Goal: Check status: Check status

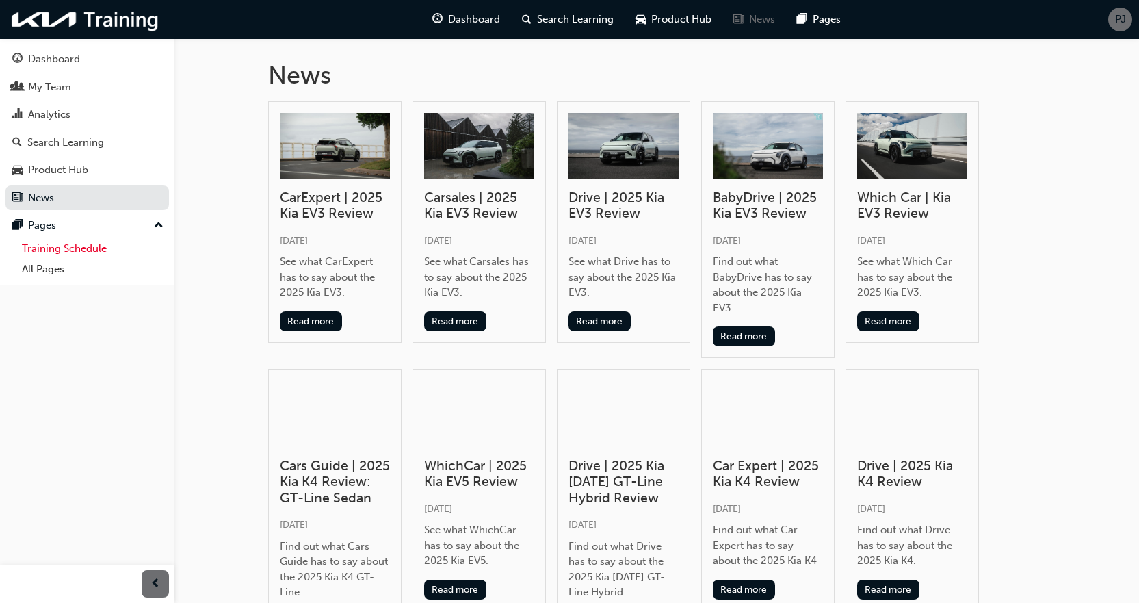
click at [92, 254] on link "Training Schedule" at bounding box center [92, 248] width 153 height 21
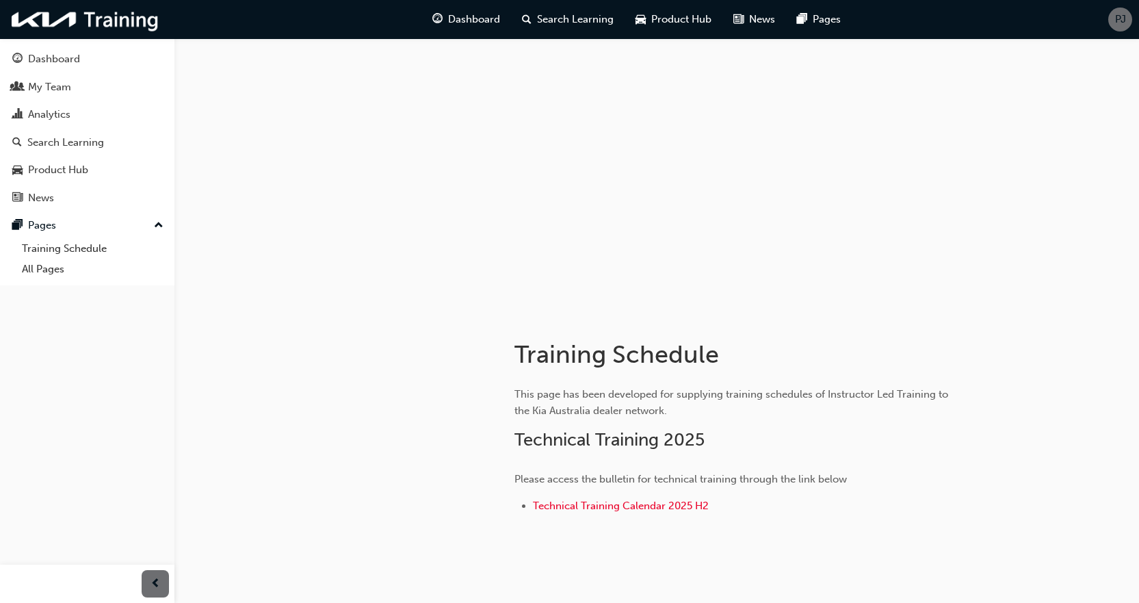
scroll to position [47, 0]
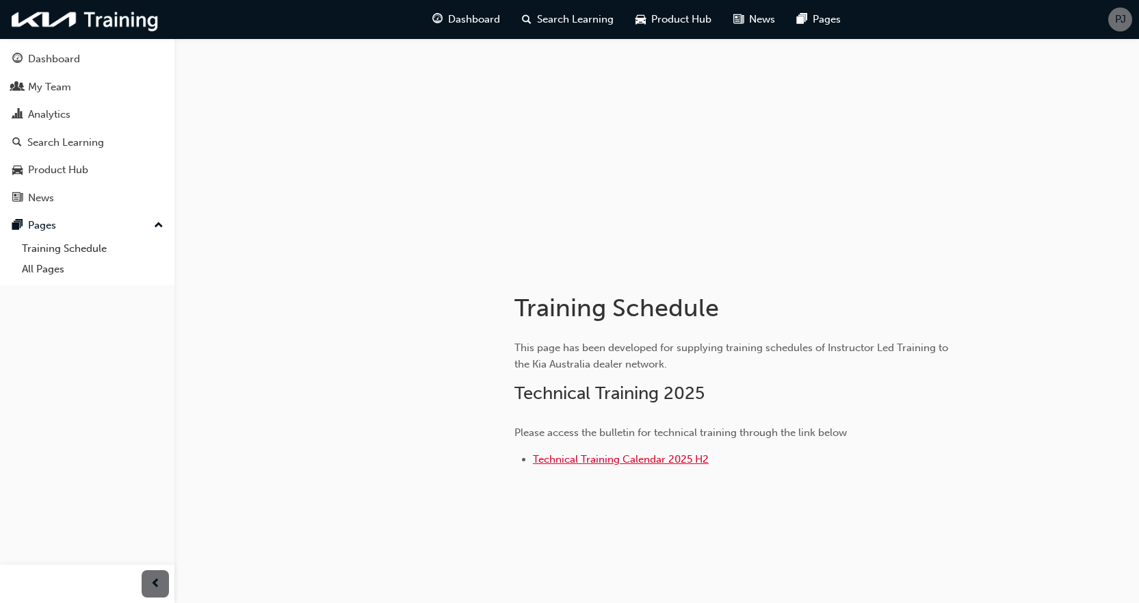
click at [612, 463] on span "Technical Training Calendar 2025 H2" at bounding box center [621, 459] width 176 height 12
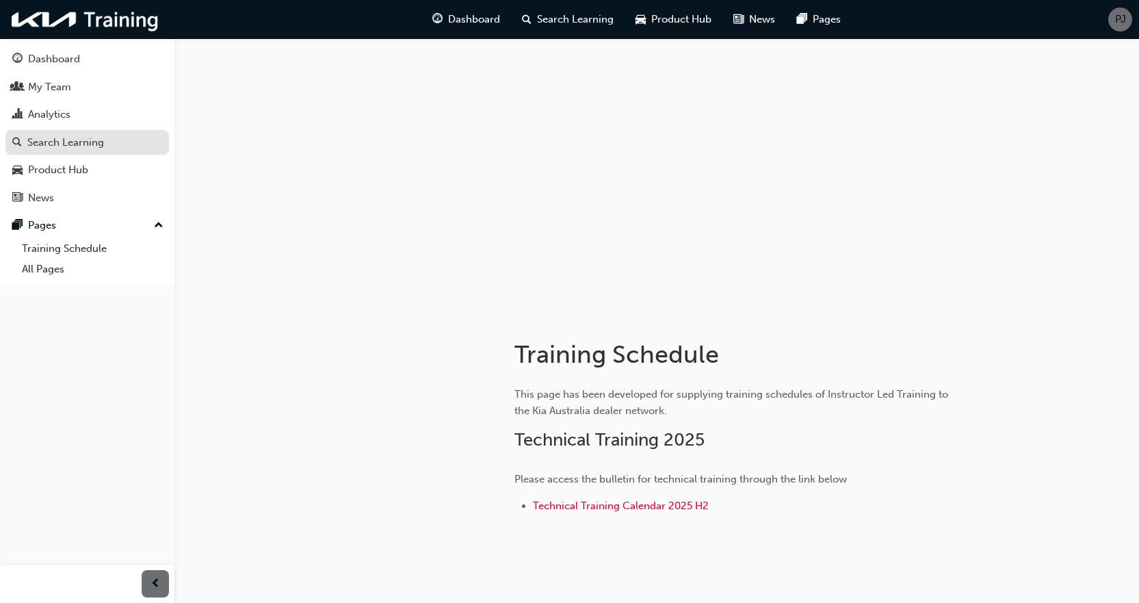
click at [83, 145] on div "Search Learning" at bounding box center [65, 143] width 77 height 16
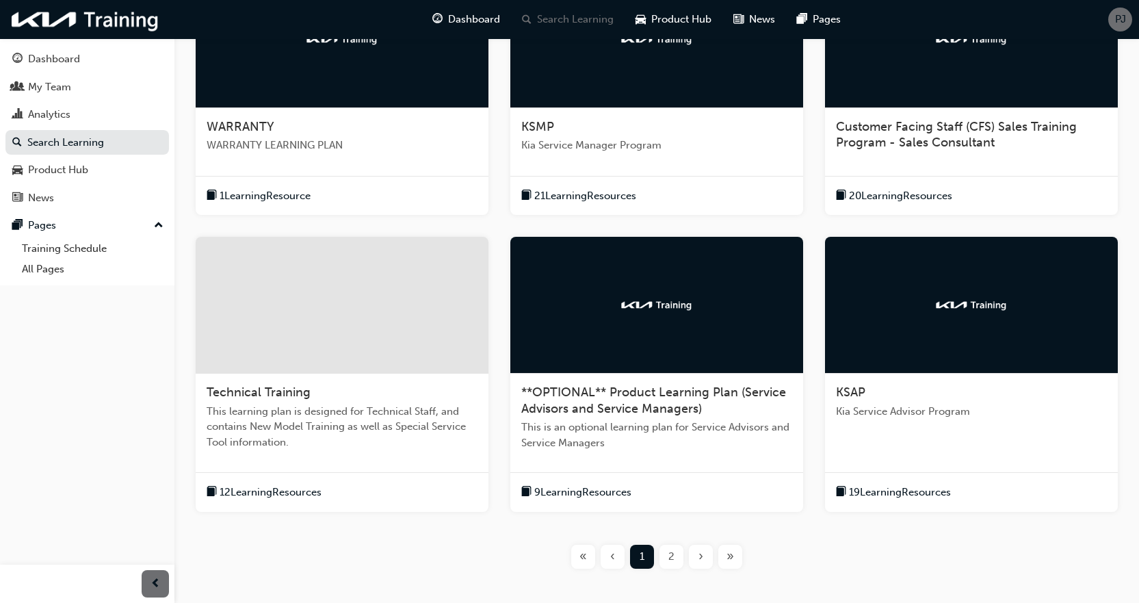
scroll to position [410, 0]
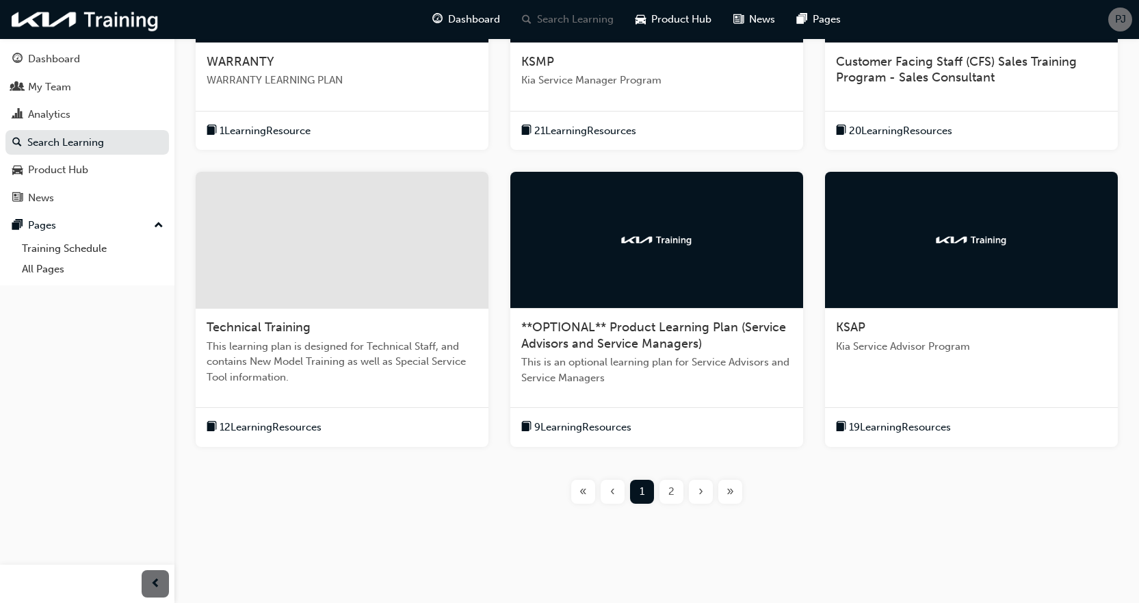
click at [841, 326] on span "KSAP" at bounding box center [850, 326] width 29 height 15
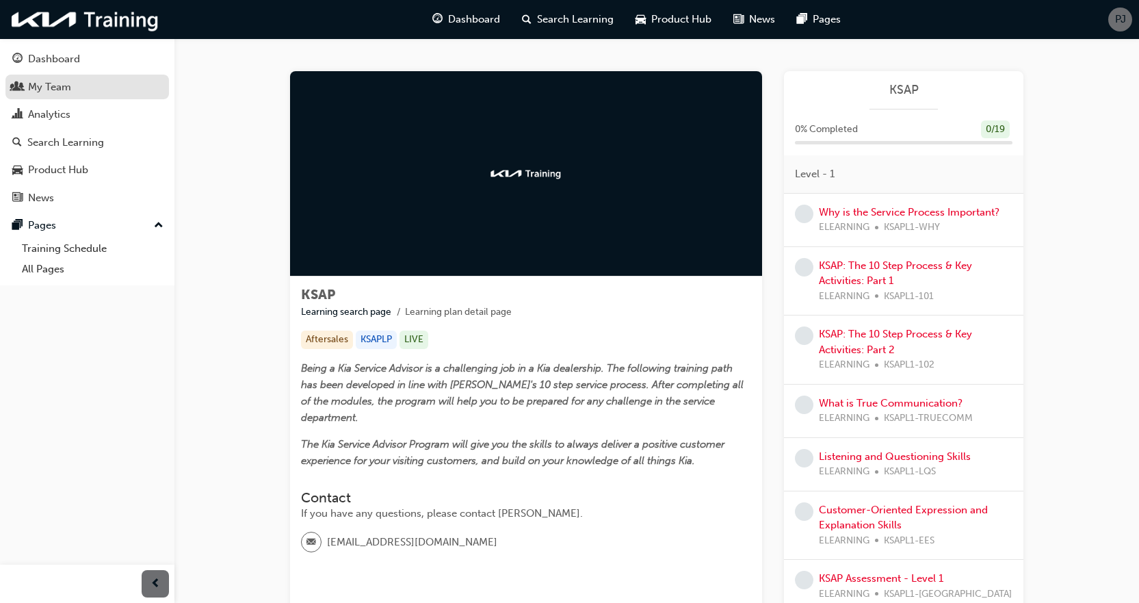
click at [82, 87] on div "My Team" at bounding box center [87, 87] width 150 height 17
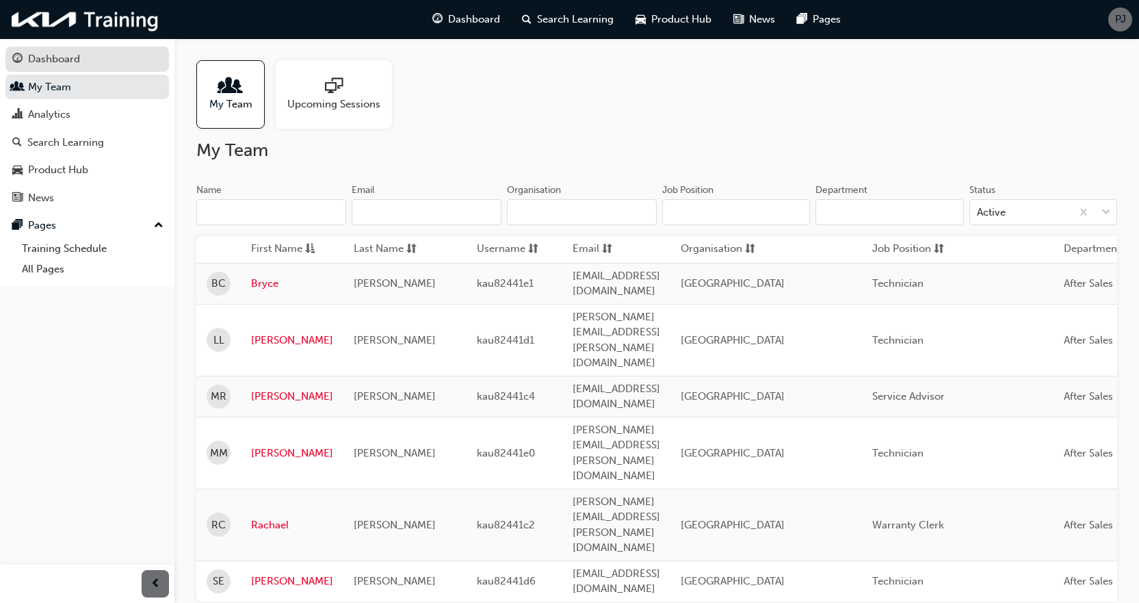
click at [51, 58] on div "Dashboard" at bounding box center [54, 59] width 52 height 16
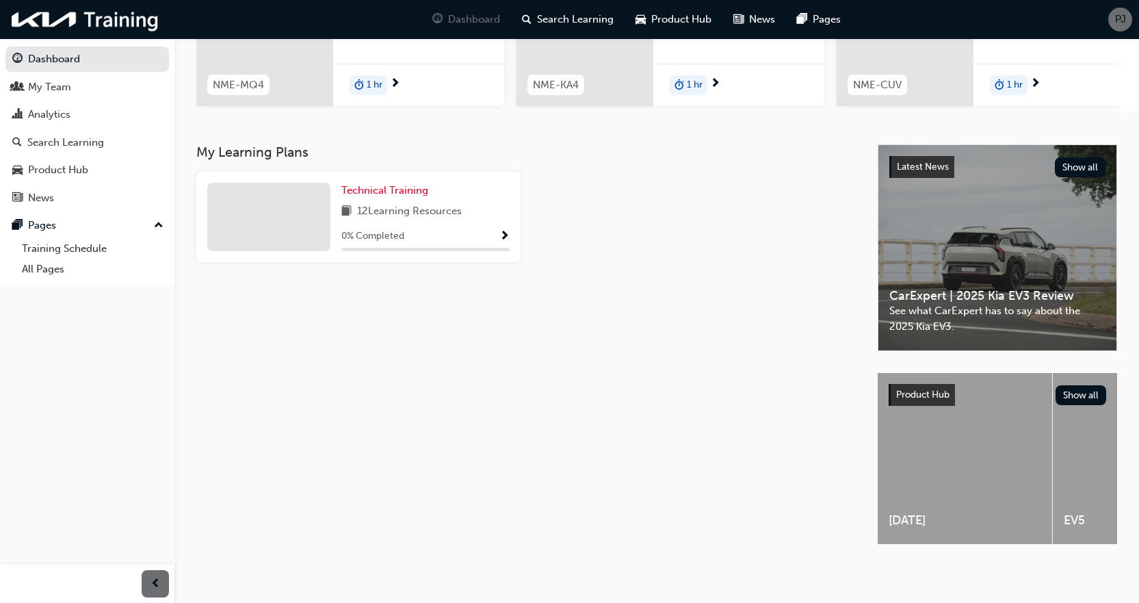
scroll to position [215, 0]
click at [501, 231] on span "Show Progress" at bounding box center [504, 237] width 10 height 12
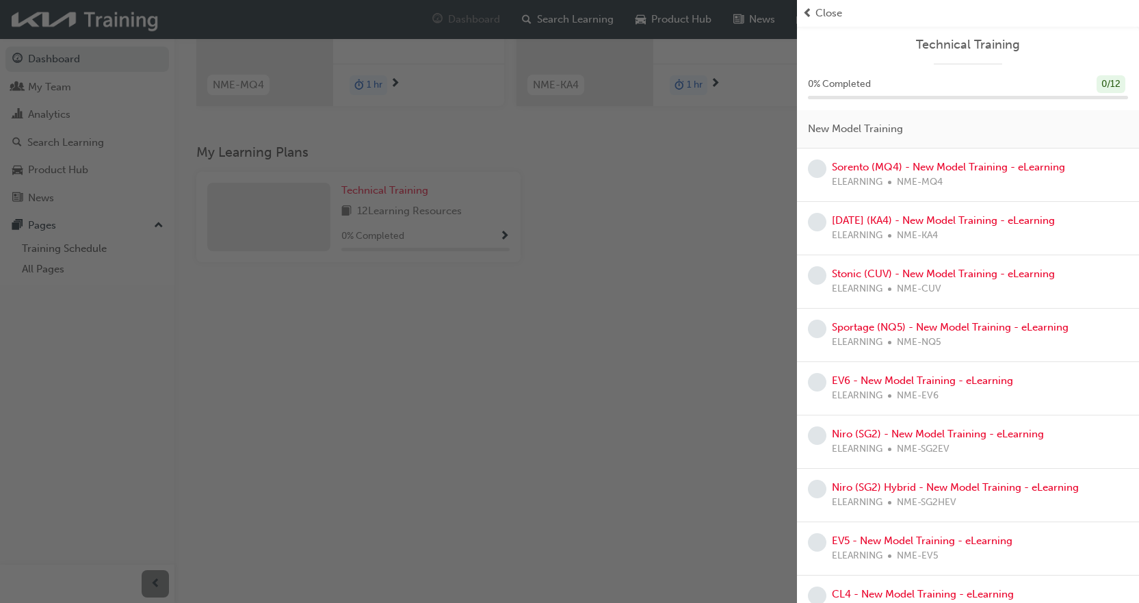
click at [670, 401] on div "button" at bounding box center [398, 301] width 797 height 603
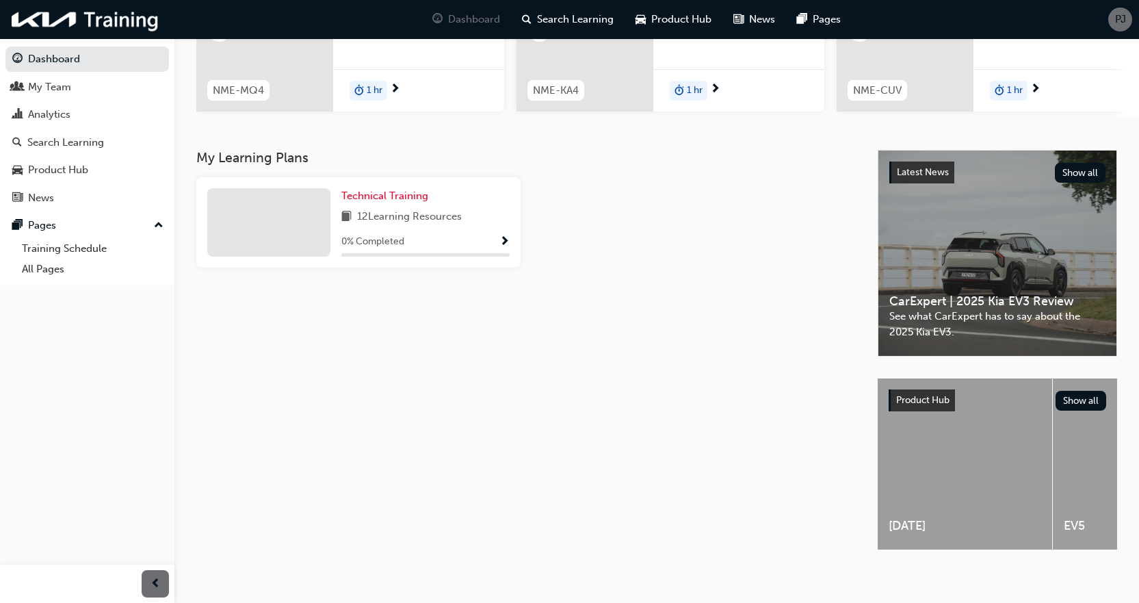
scroll to position [78, 0]
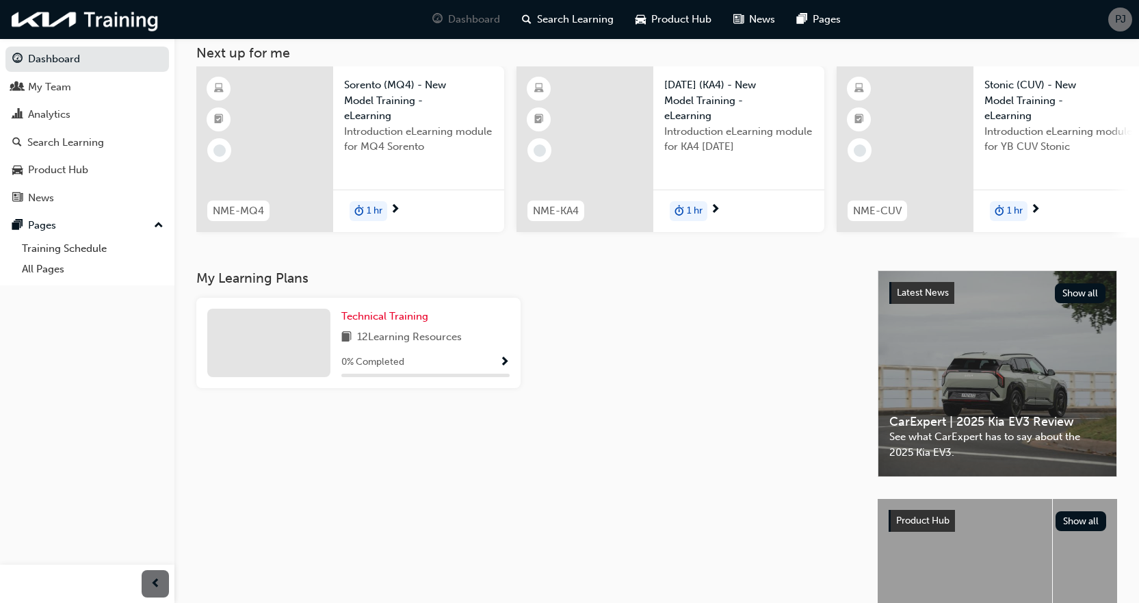
click at [1115, 14] on span "PJ" at bounding box center [1120, 20] width 11 height 16
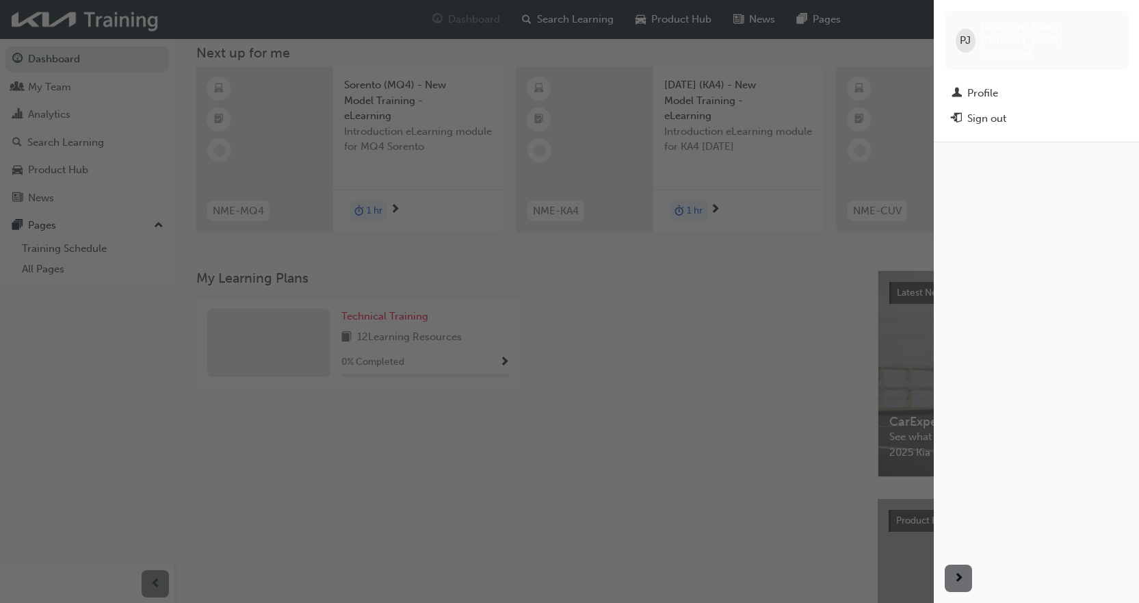
click at [1114, 14] on div "PJ Phoebe Jones kau82441e4" at bounding box center [1036, 40] width 183 height 59
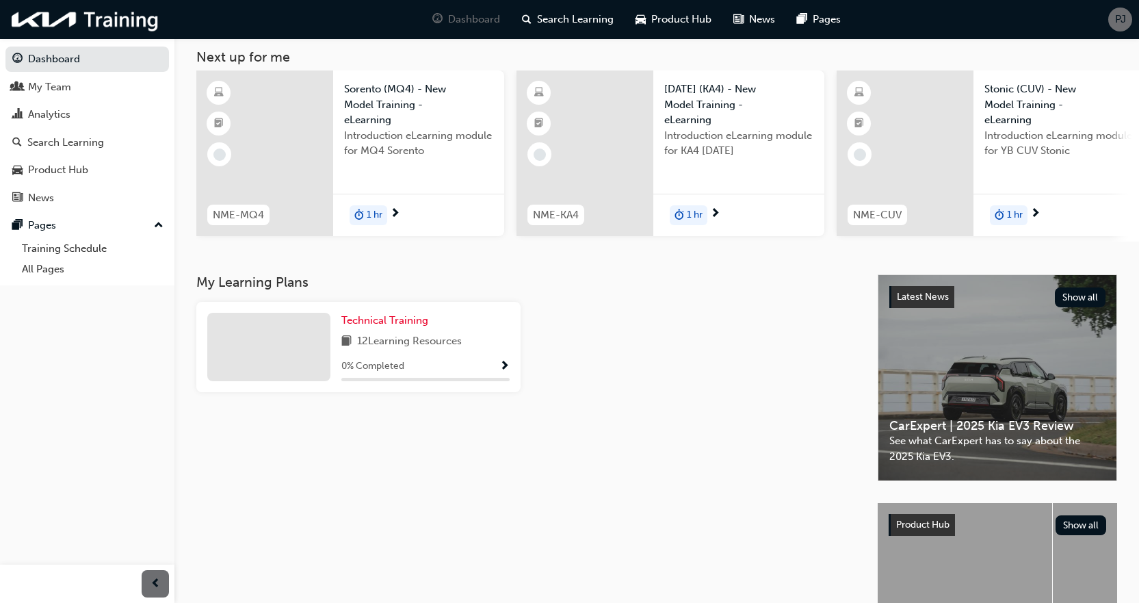
scroll to position [0, 0]
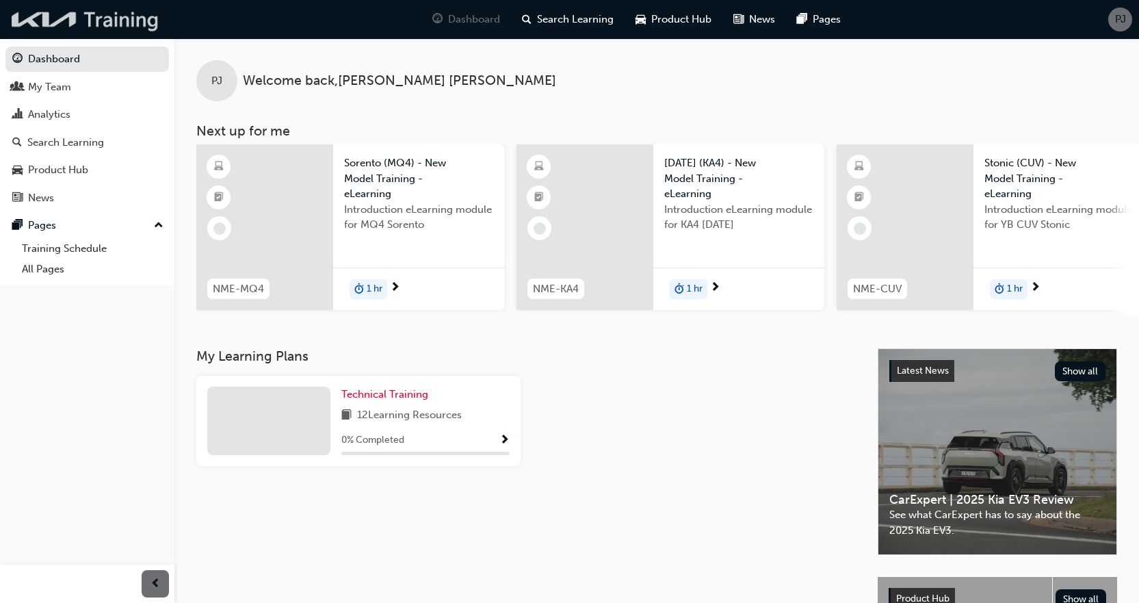
click at [81, 18] on img at bounding box center [85, 19] width 157 height 28
click at [49, 274] on link "All Pages" at bounding box center [92, 269] width 153 height 21
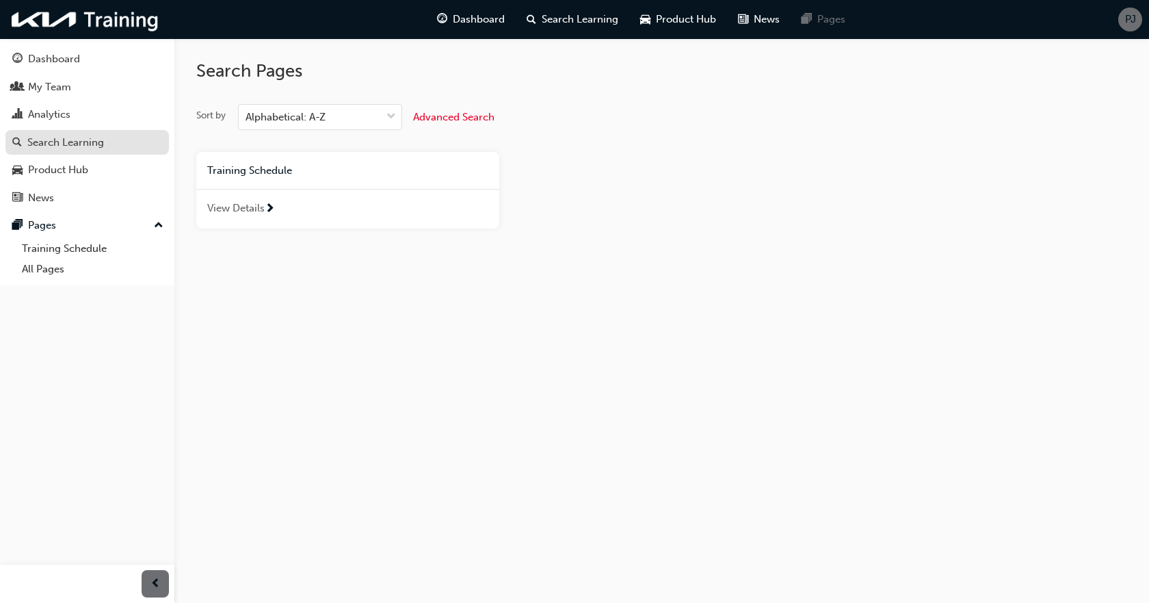
click at [80, 147] on div "Search Learning" at bounding box center [65, 143] width 77 height 16
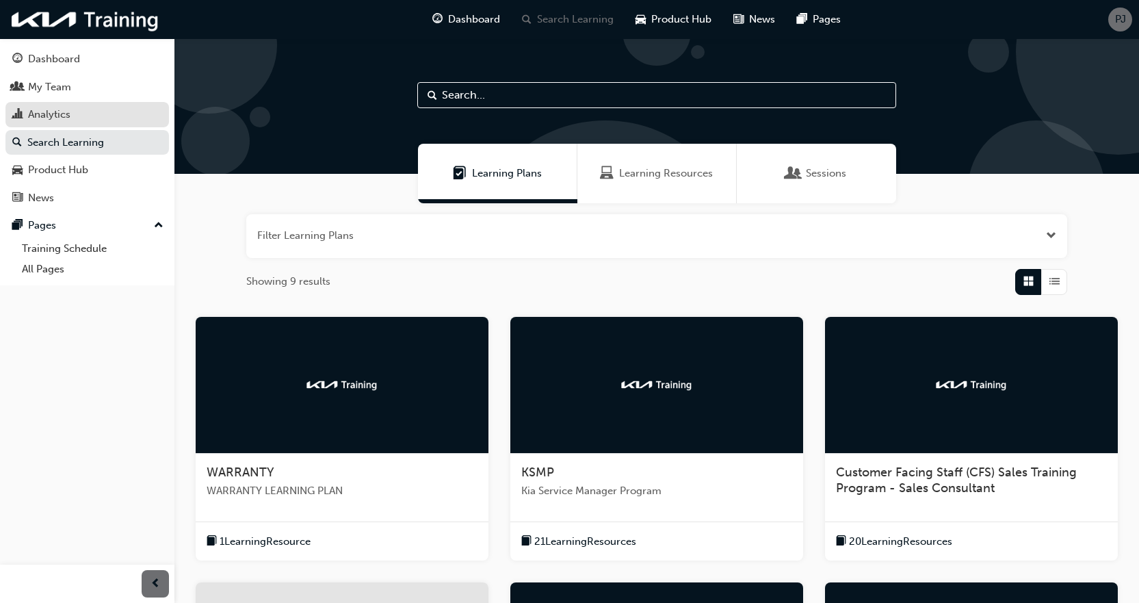
click at [61, 110] on div "Analytics" at bounding box center [49, 115] width 42 height 16
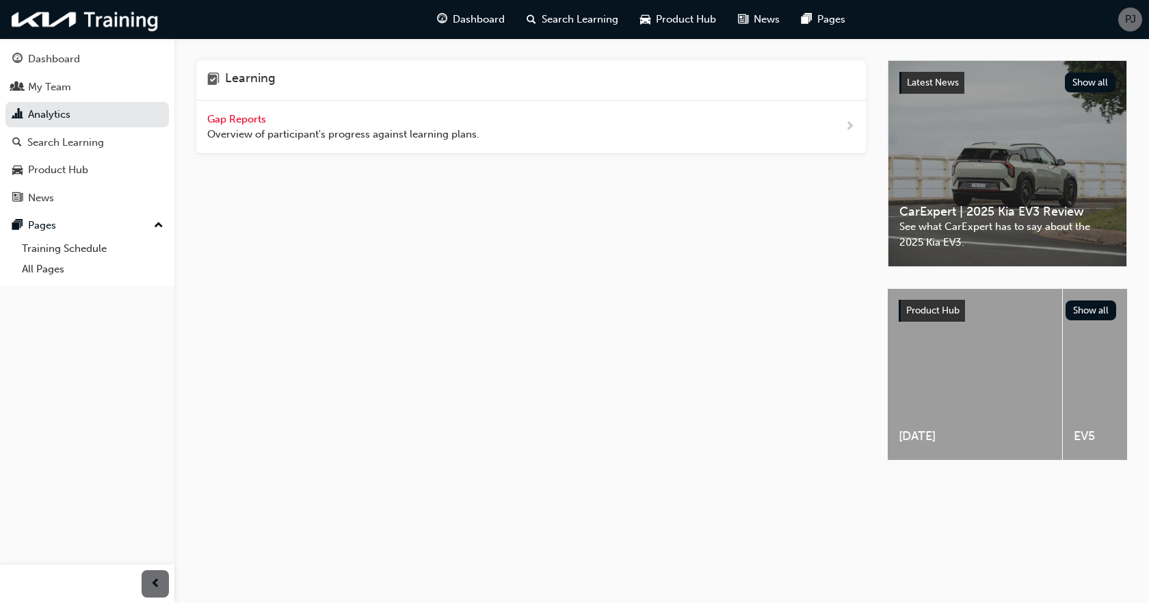
click at [257, 119] on span "Gap Reports" at bounding box center [238, 119] width 62 height 12
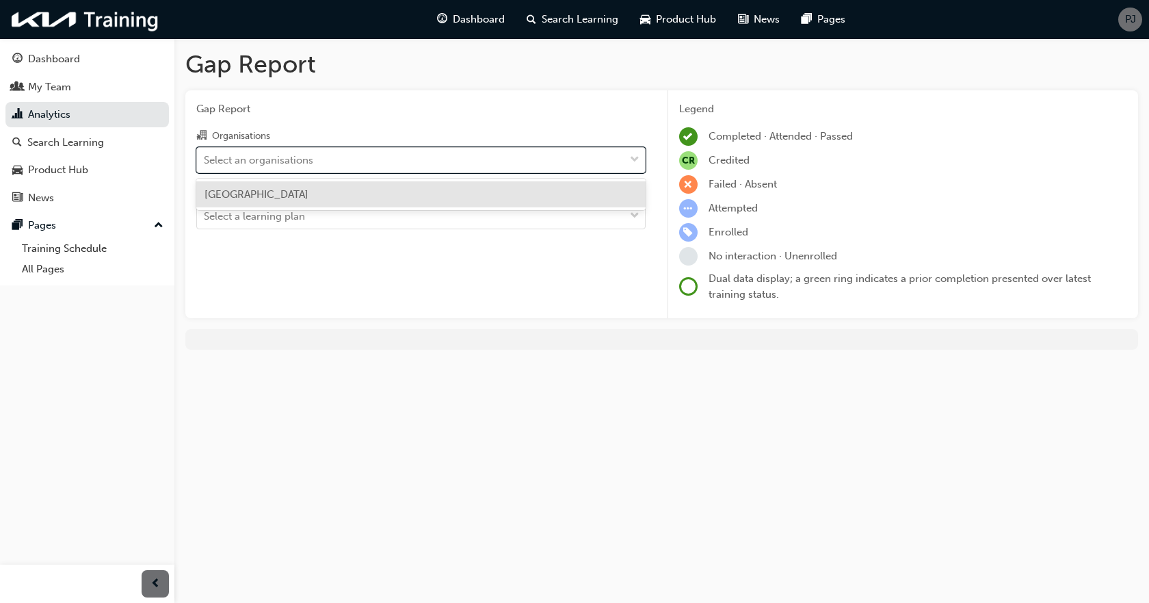
click at [268, 155] on div "Select an organisations" at bounding box center [258, 160] width 109 height 16
click at [205, 155] on input "Organisations option Port Kia focused, 1 of 1. 1 result available. Use Up and D…" at bounding box center [204, 159] width 1 height 12
drag, startPoint x: 268, startPoint y: 196, endPoint x: 268, endPoint y: 209, distance: 13.0
click at [268, 198] on div "Port Kia" at bounding box center [420, 194] width 449 height 27
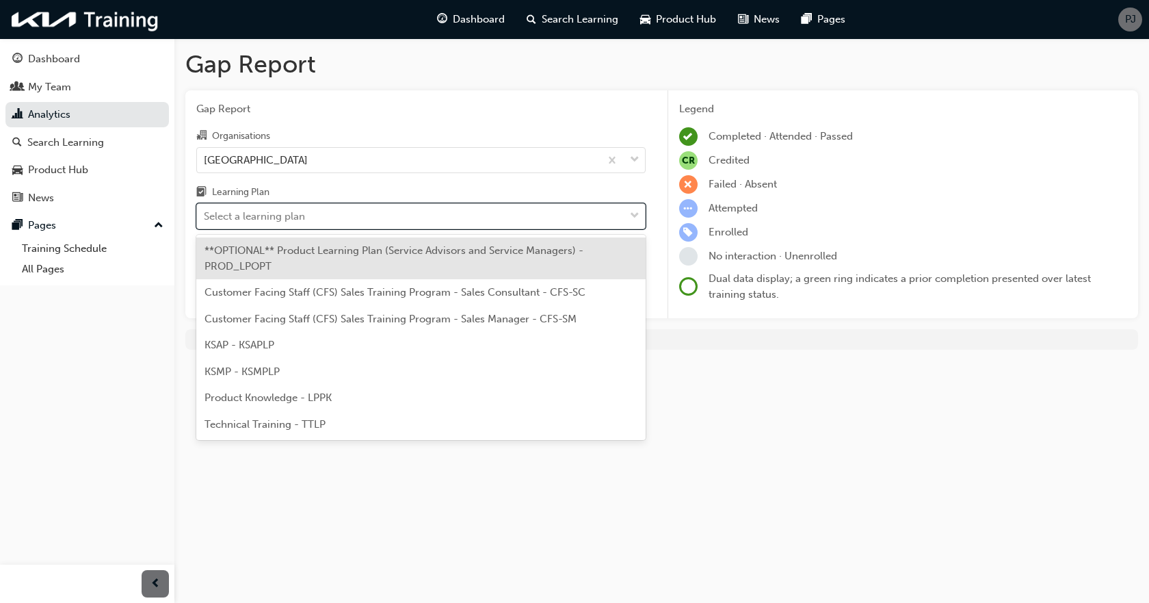
click at [267, 222] on div "Select a learning plan" at bounding box center [254, 217] width 101 height 16
click at [205, 222] on input "Learning Plan option **OPTIONAL** Product Learning Plan (Service Advisors and S…" at bounding box center [204, 216] width 1 height 12
click at [276, 294] on span "Customer Facing Staff (CFS) Sales Training Program - Sales Consultant - CFS-SC" at bounding box center [395, 292] width 381 height 12
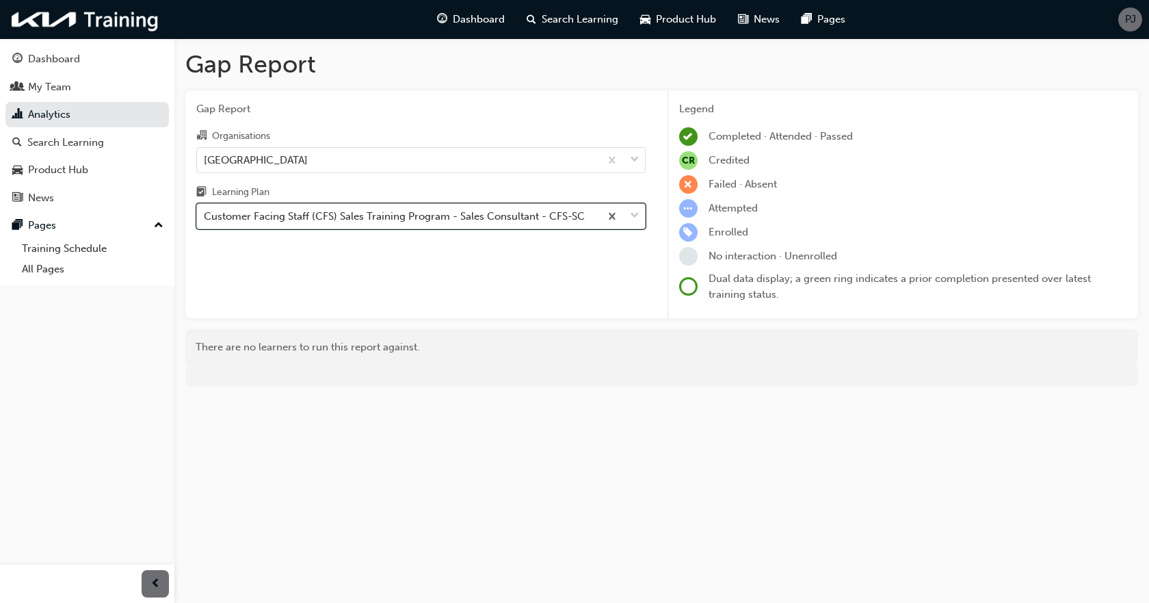
click at [334, 224] on div "Customer Facing Staff (CFS) Sales Training Program - Sales Consultant - CFS-SC" at bounding box center [398, 217] width 403 height 24
click at [205, 222] on input "Learning Plan option Customer Facing Staff (CFS) Sales Training Program - Sales…" at bounding box center [204, 216] width 1 height 12
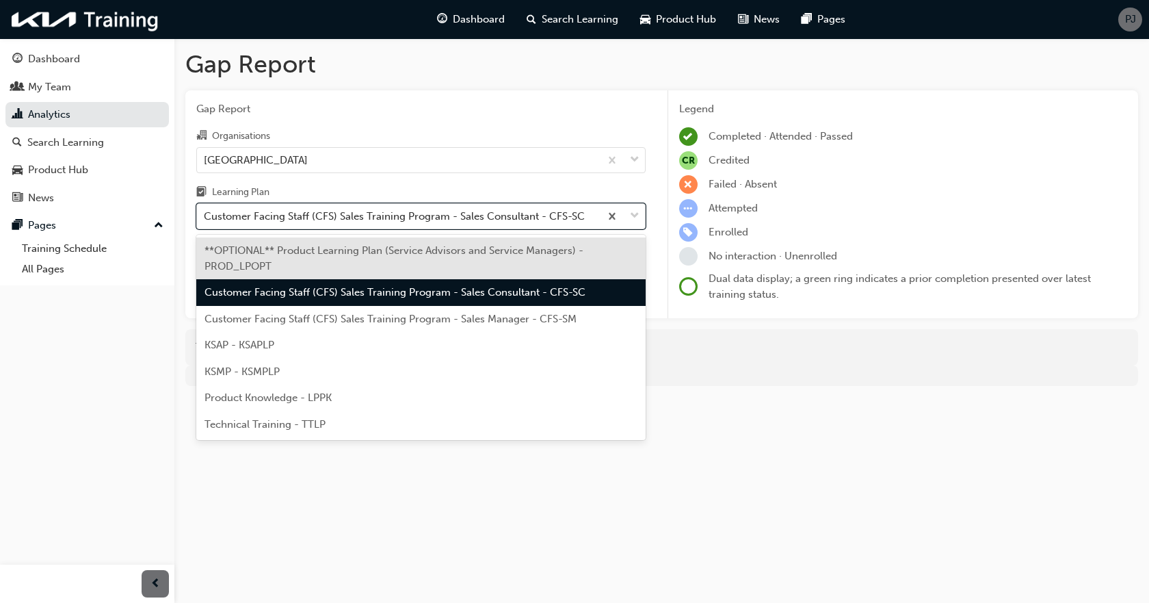
click at [332, 320] on span "Customer Facing Staff (CFS) Sales Training Program - Sales Manager - CFS-SM" at bounding box center [391, 319] width 372 height 12
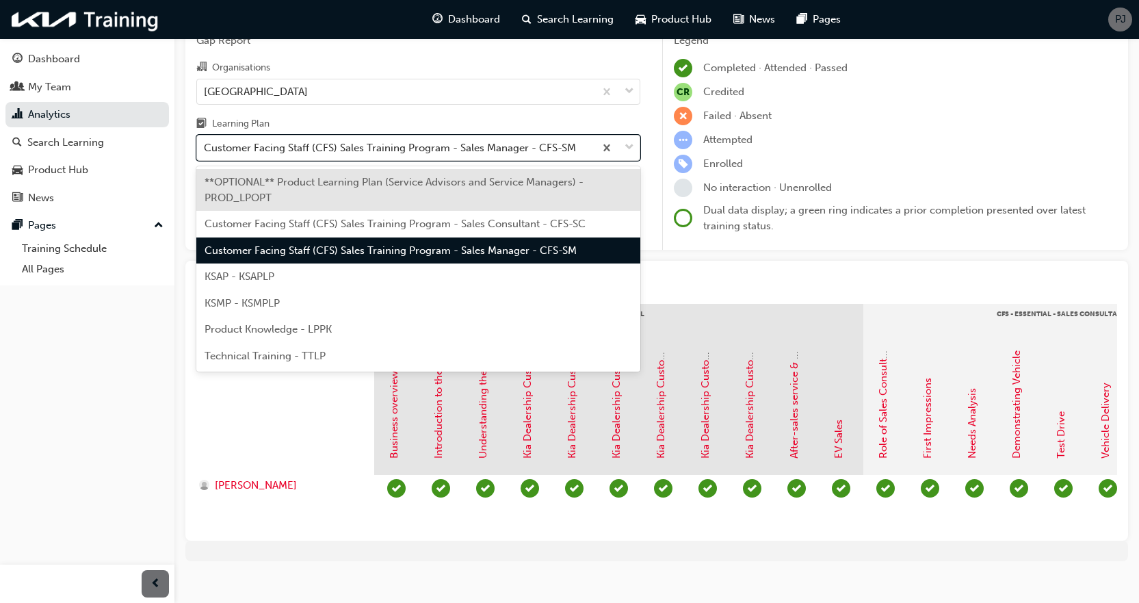
click at [380, 149] on div "Customer Facing Staff (CFS) Sales Training Program - Sales Manager - CFS-SM" at bounding box center [390, 148] width 372 height 16
click at [205, 149] on input "Learning Plan option Customer Facing Staff (CFS) Sales Training Program - Sales…" at bounding box center [204, 148] width 1 height 12
click at [321, 282] on div "KSAP - KSAPLP" at bounding box center [418, 276] width 444 height 27
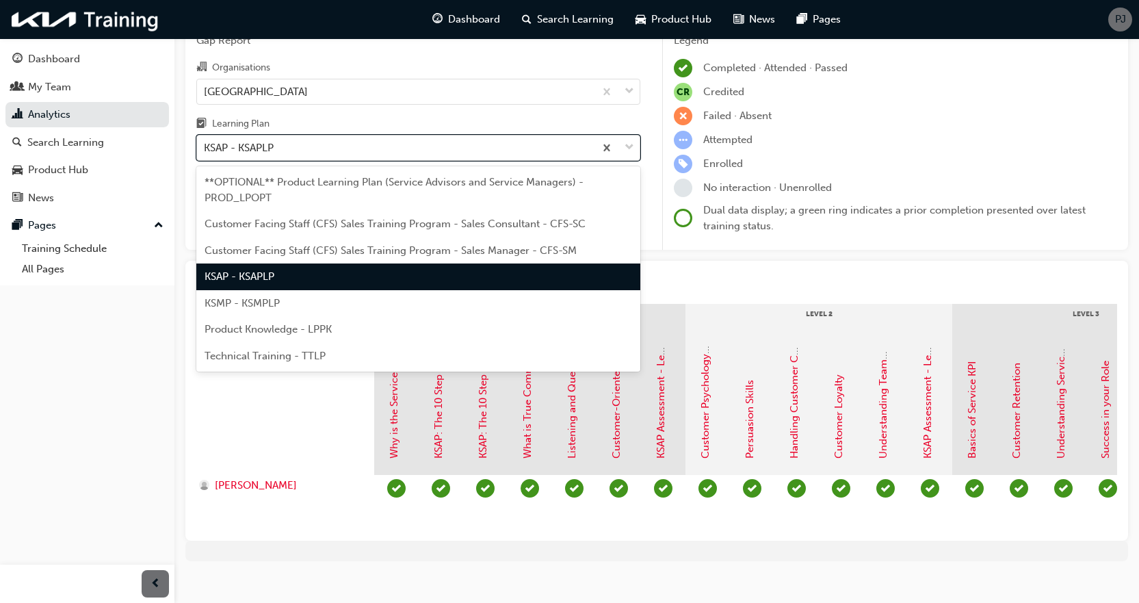
click at [263, 142] on div "KSAP - KSAPLP" at bounding box center [239, 148] width 70 height 16
click at [205, 142] on input "Learning Plan option KSAP - KSAPLP, selected. option KSAP - KSAPLP focused, 4 o…" at bounding box center [204, 148] width 1 height 12
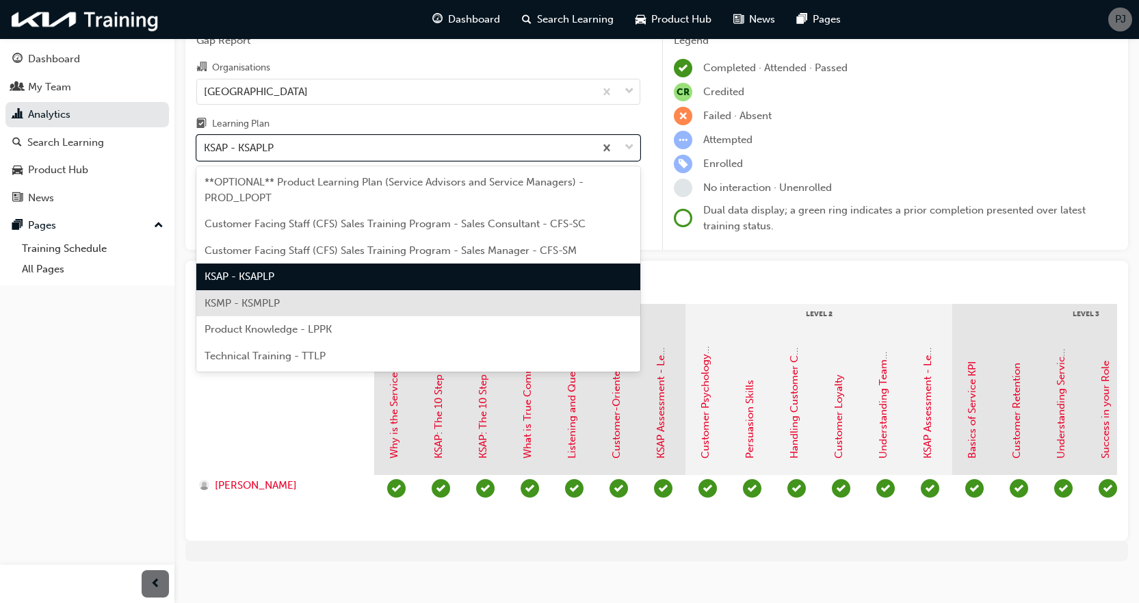
click at [259, 308] on span "KSMP - KSMPLP" at bounding box center [242, 303] width 75 height 12
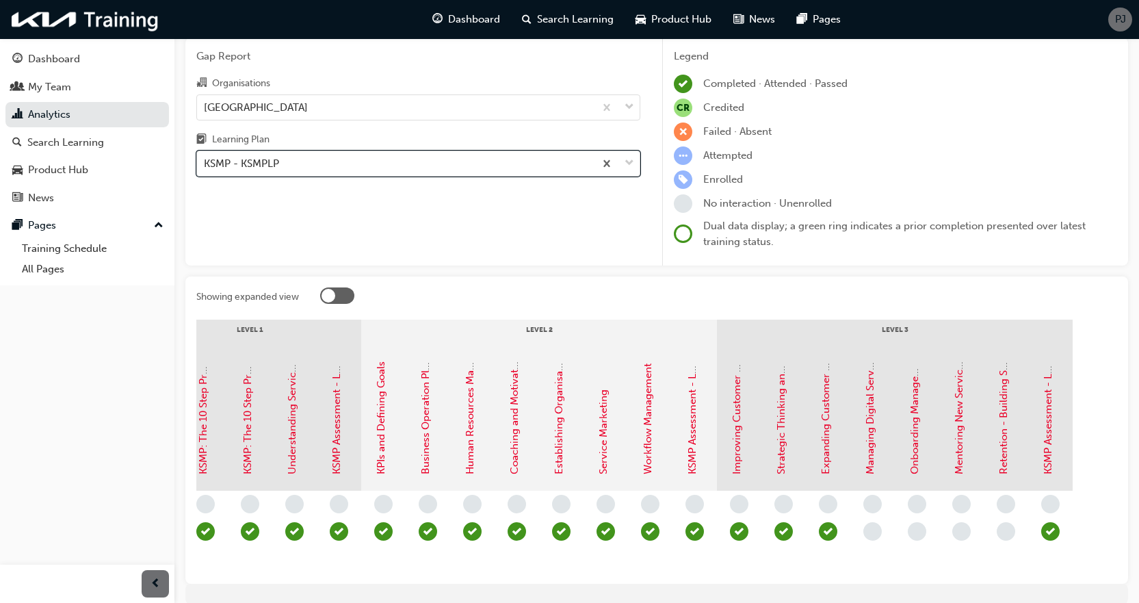
scroll to position [52, 0]
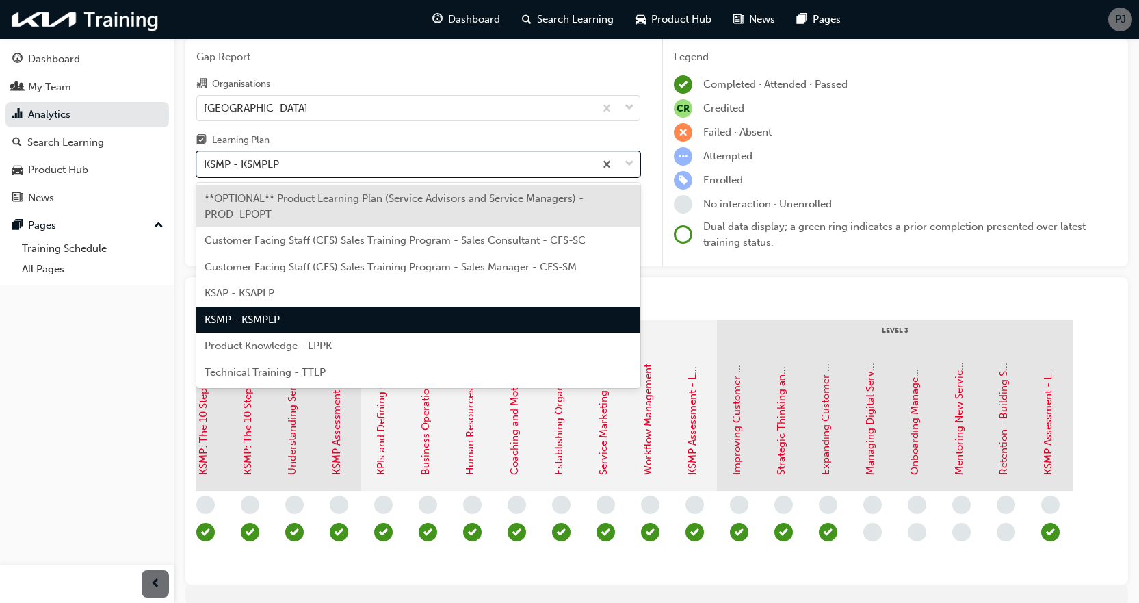
click at [243, 170] on div "KSMP - KSMPLP" at bounding box center [241, 165] width 75 height 16
click at [205, 170] on input "Learning Plan option KSMP - KSMPLP, selected. option **OPTIONAL** Product Learn…" at bounding box center [204, 164] width 1 height 12
click at [280, 376] on span "Technical Training - TTLP" at bounding box center [265, 372] width 121 height 12
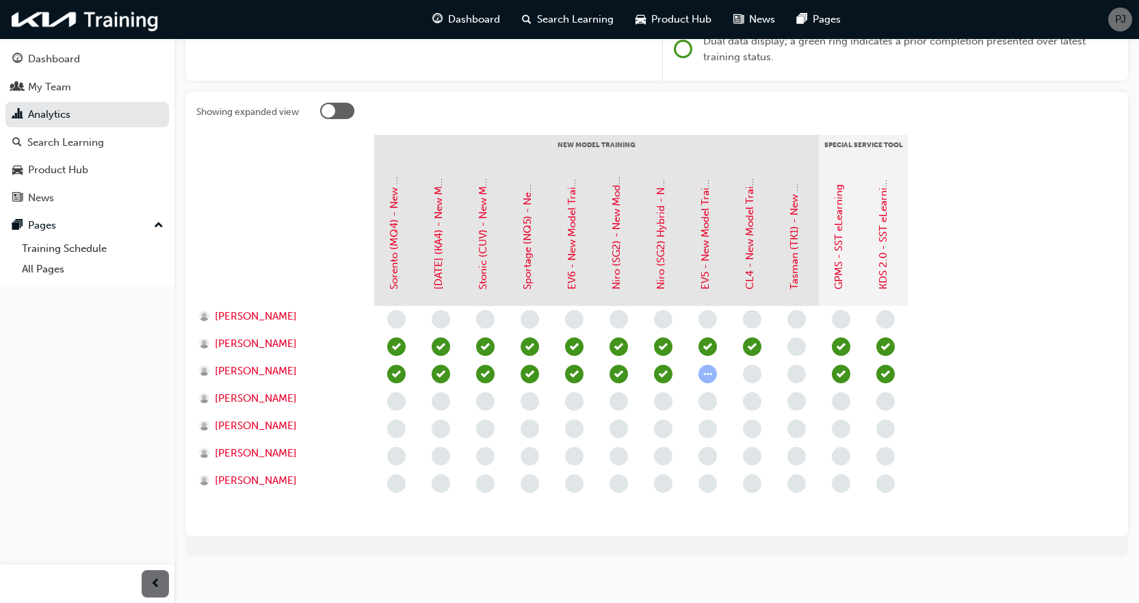
scroll to position [247, 0]
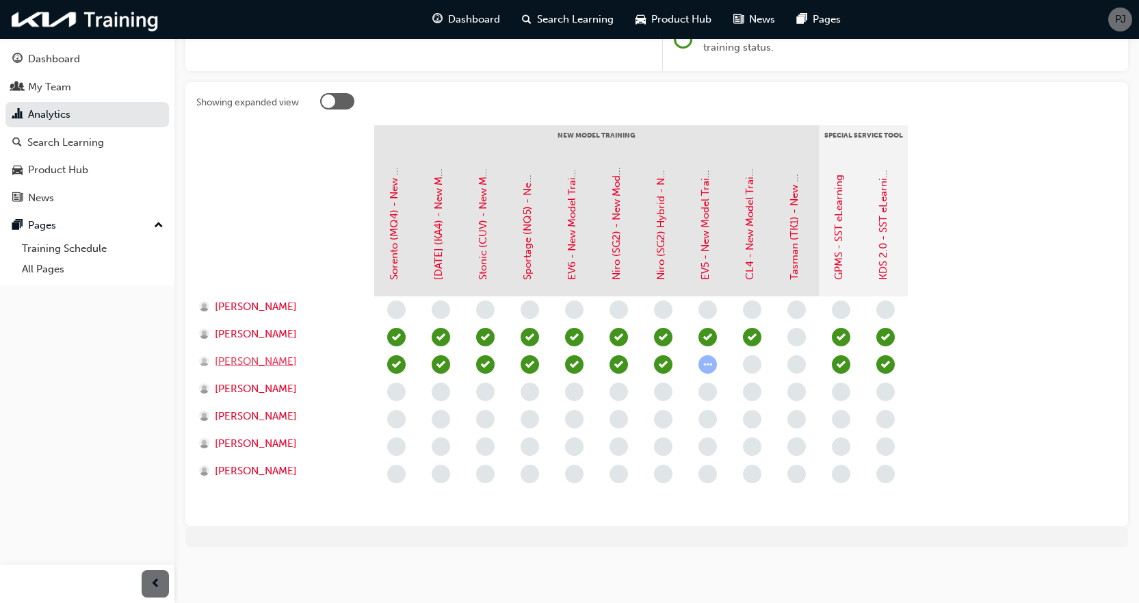
click at [279, 363] on span "Leonel Lacanlale" at bounding box center [256, 362] width 82 height 16
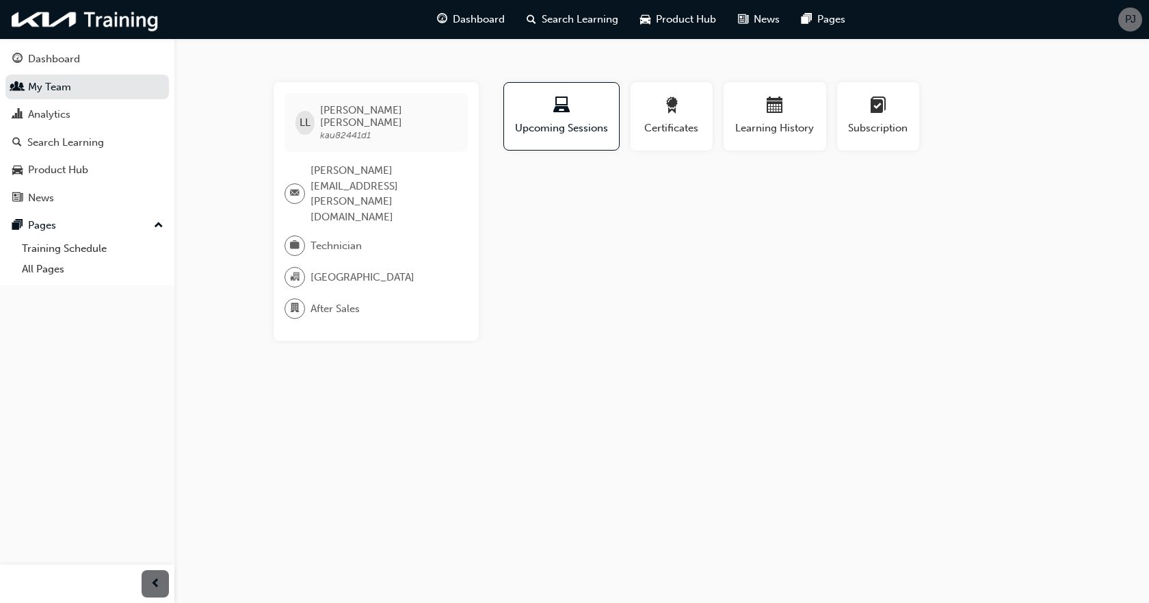
click at [363, 129] on div "LL Leonel Lacanlale kau82441d1" at bounding box center [376, 122] width 183 height 59
